Goal: Task Accomplishment & Management: Use online tool/utility

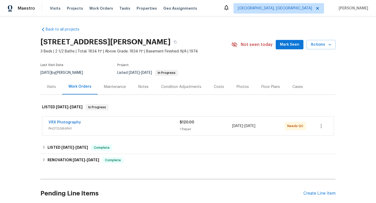
click at [114, 85] on div "Maintenance" at bounding box center [115, 86] width 22 height 5
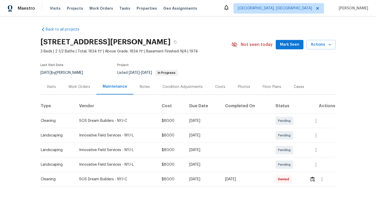
click at [71, 94] on div "Work Orders" at bounding box center [79, 86] width 34 height 15
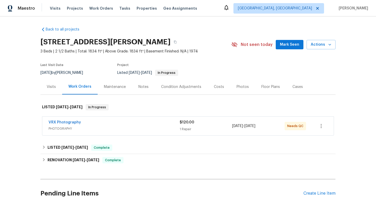
click at [138, 127] on span "PHOTOGRAPHY" at bounding box center [114, 128] width 131 height 5
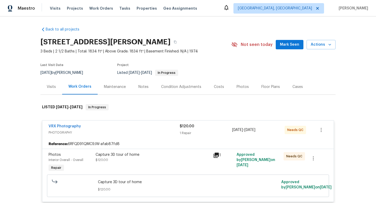
click at [174, 155] on div "Capture 3D tour of home" at bounding box center [153, 154] width 115 height 5
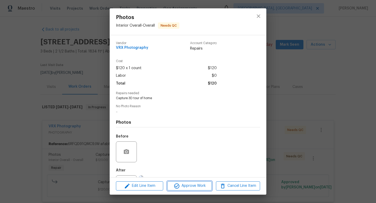
click at [193, 187] on span "Approve Work" at bounding box center [189, 186] width 41 height 7
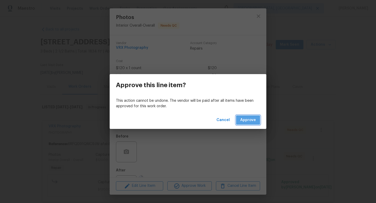
click at [253, 117] on span "Approve" at bounding box center [249, 120] width 16 height 7
